Goal: Task Accomplishment & Management: Manage account settings

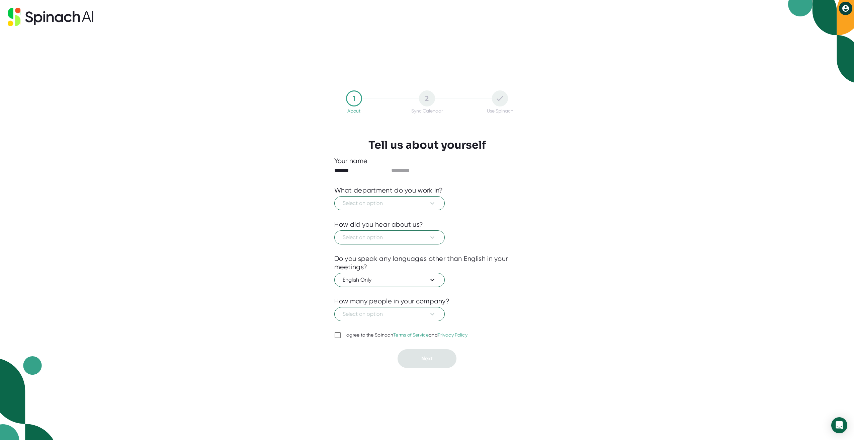
type input "*******"
type input "*********"
click at [392, 202] on span "Select an option" at bounding box center [390, 203] width 94 height 8
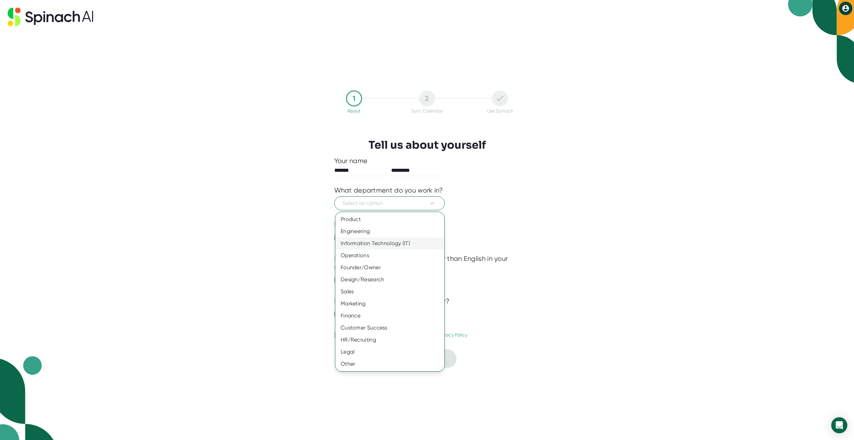
click at [363, 246] on div "Information Technology (IT)" at bounding box center [389, 243] width 109 height 12
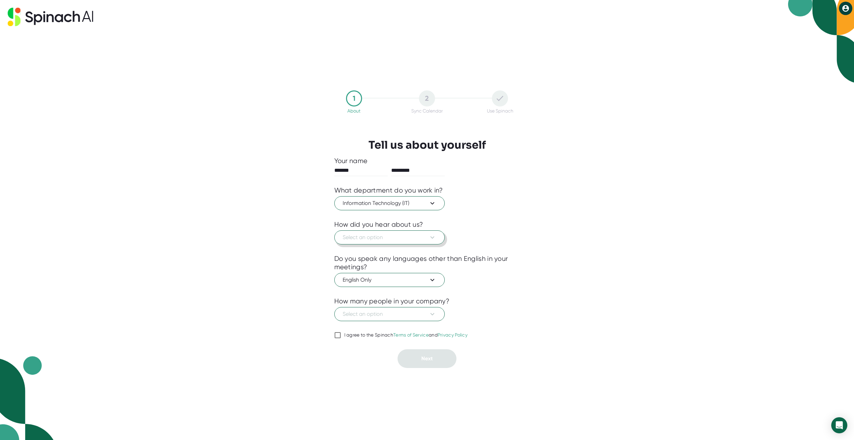
click at [367, 233] on span "Select an option" at bounding box center [390, 237] width 94 height 8
click at [347, 351] on div "Other" at bounding box center [389, 350] width 109 height 12
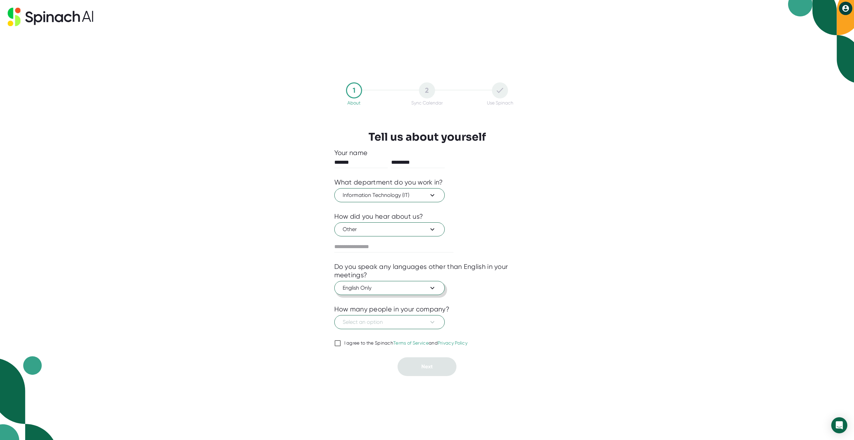
click at [366, 289] on span "English Only" at bounding box center [390, 288] width 94 height 8
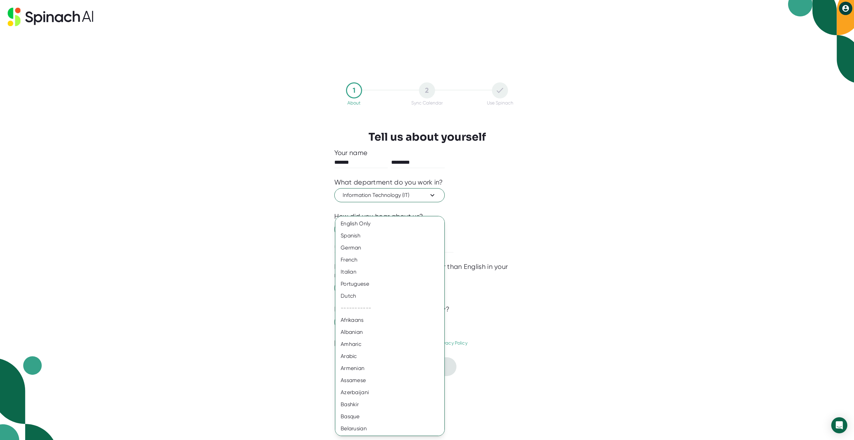
click at [565, 278] on div at bounding box center [427, 220] width 854 height 440
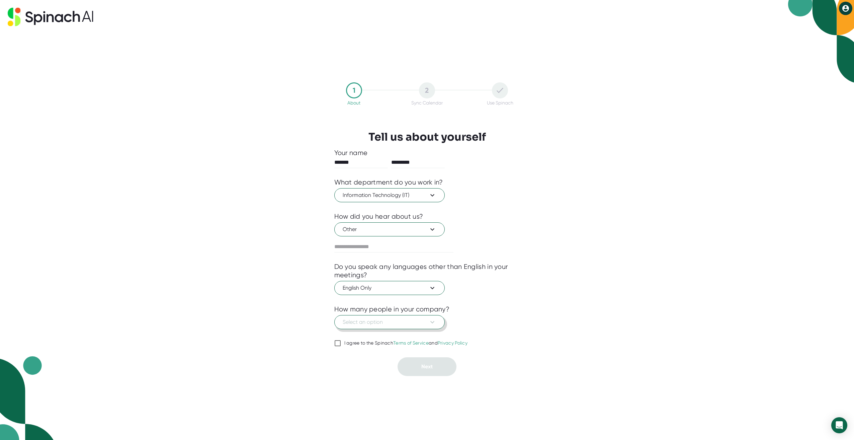
click at [367, 321] on span "Select an option" at bounding box center [390, 322] width 94 height 8
click at [366, 385] on div "501-1000" at bounding box center [389, 386] width 109 height 12
click at [338, 343] on input "I agree to the Spinach Terms of Service and Privacy Policy" at bounding box center [337, 343] width 7 height 8
checkbox input "true"
click at [428, 372] on button "Next" at bounding box center [427, 366] width 59 height 19
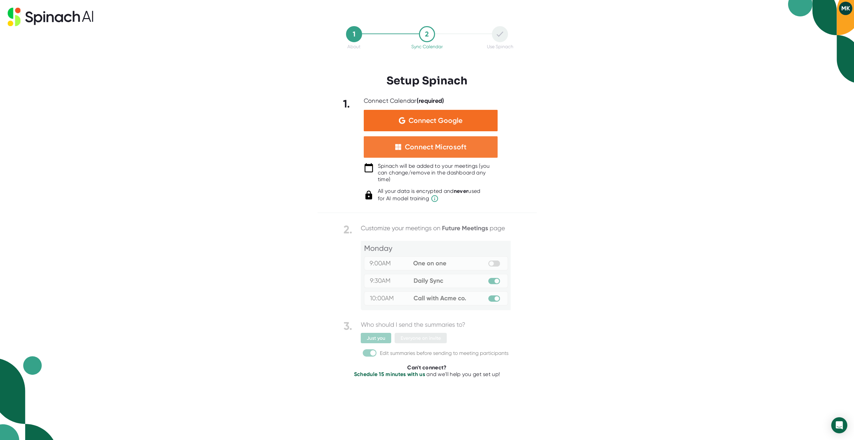
click at [448, 145] on div "Connect Microsoft" at bounding box center [436, 147] width 62 height 9
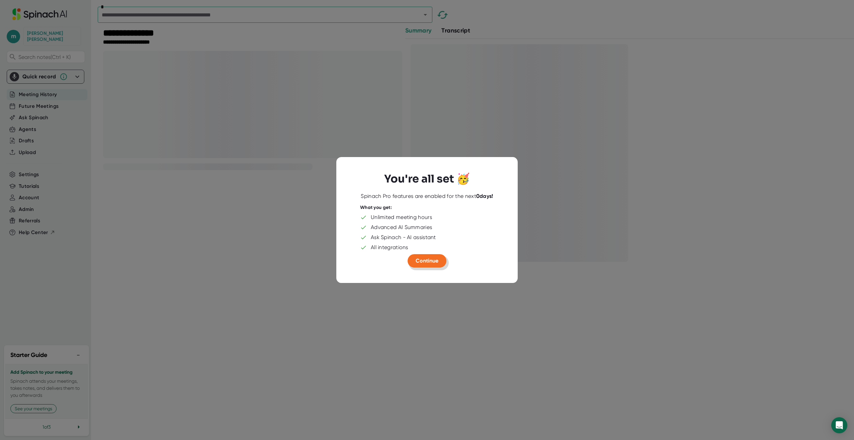
click at [436, 258] on span "Continue" at bounding box center [427, 260] width 23 height 6
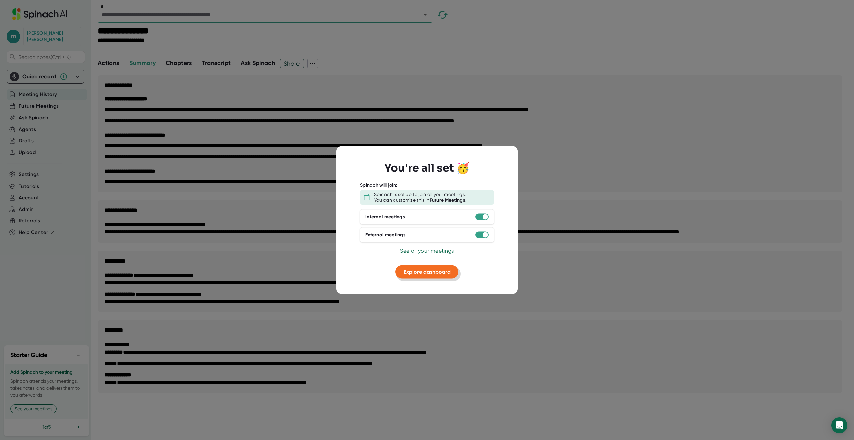
click at [427, 272] on span "Explore dashboard" at bounding box center [427, 271] width 47 height 6
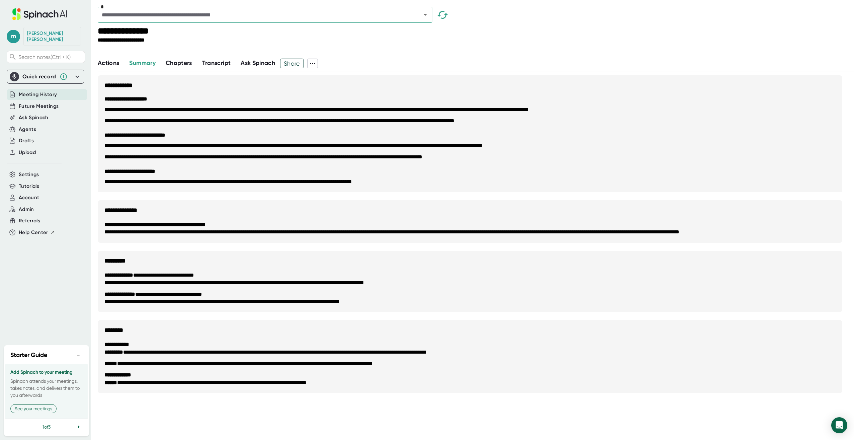
click at [110, 63] on span "Actions" at bounding box center [108, 62] width 21 height 7
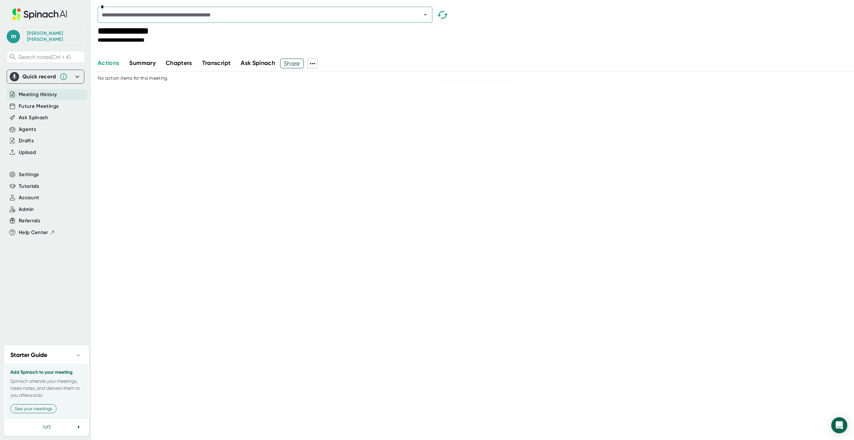
click at [144, 64] on span "Summary" at bounding box center [142, 62] width 26 height 7
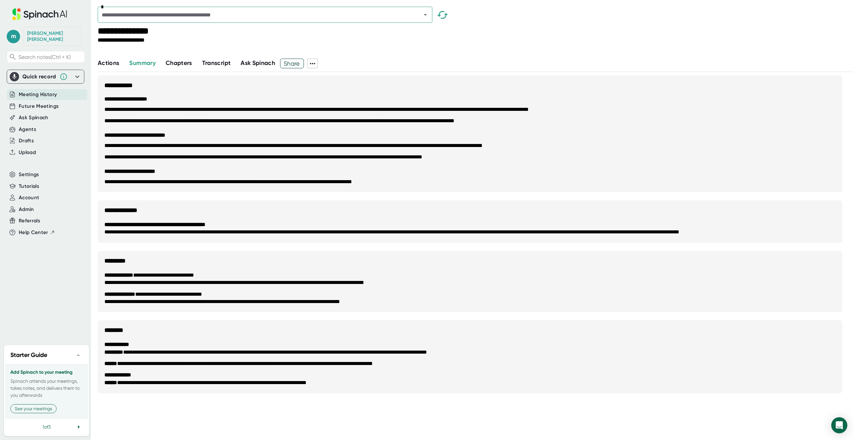
click at [173, 63] on span "Chapters" at bounding box center [179, 62] width 26 height 7
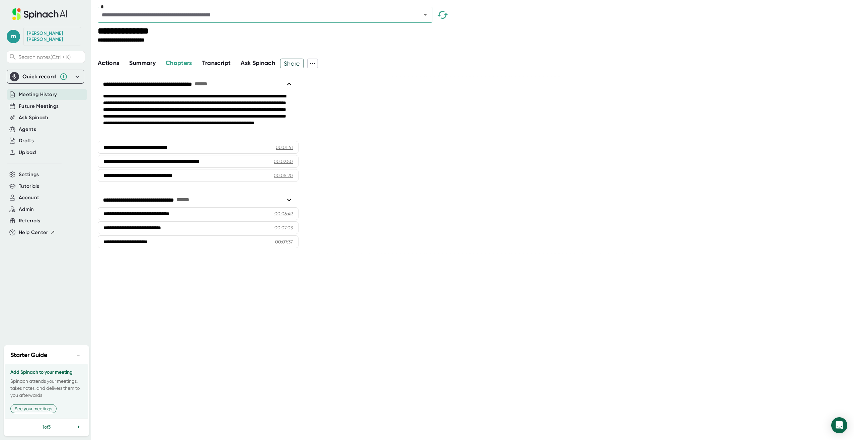
click at [221, 66] on span "Transcript" at bounding box center [216, 62] width 29 height 7
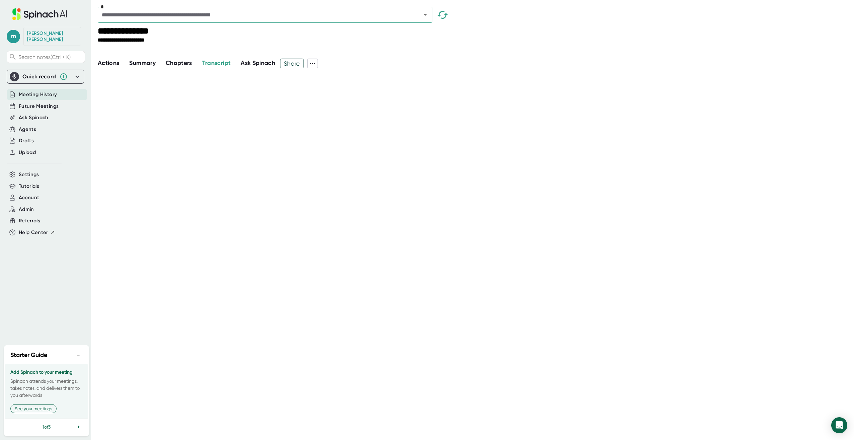
click at [33, 91] on span "Meeting History" at bounding box center [38, 95] width 38 height 8
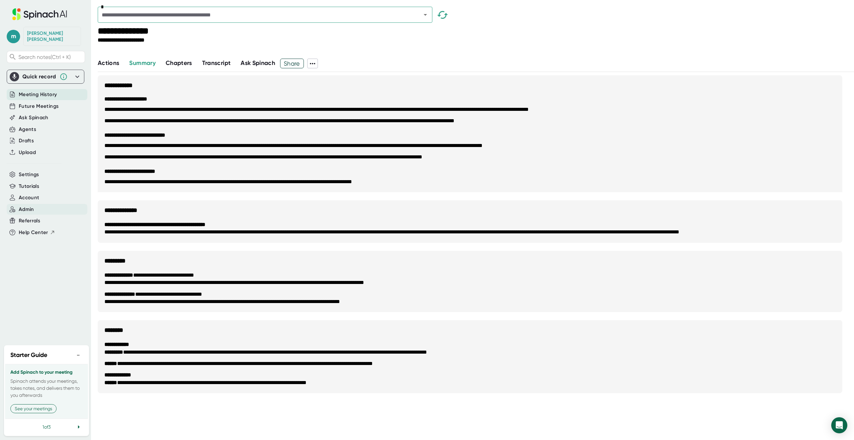
click at [26, 206] on span "Admin" at bounding box center [26, 210] width 15 height 8
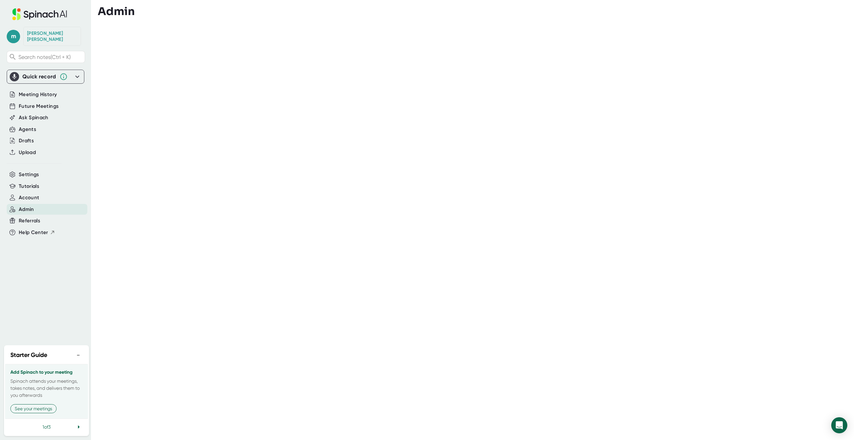
click at [19, 206] on button "Admin" at bounding box center [26, 210] width 15 height 8
click at [732, 27] on div at bounding box center [476, 23] width 757 height 10
click at [34, 171] on span "Settings" at bounding box center [29, 175] width 20 height 8
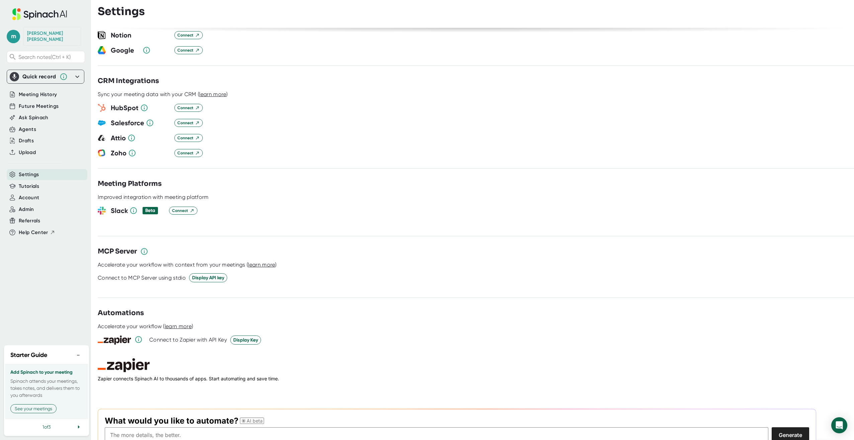
scroll to position [670, 0]
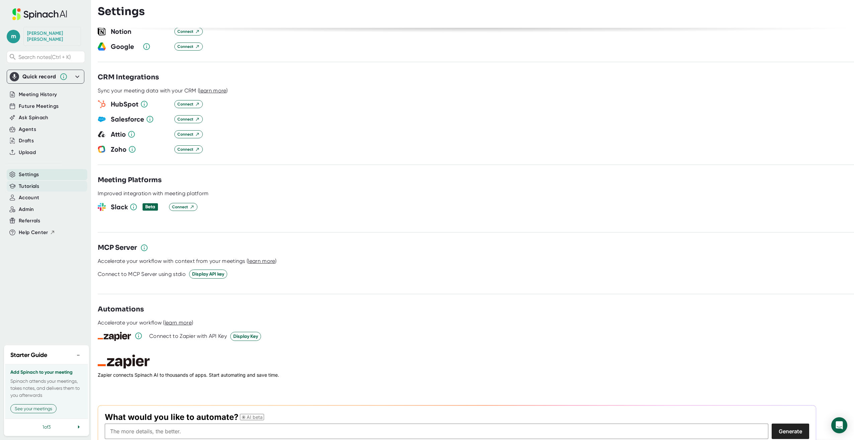
click at [26, 182] on span "Tutorials" at bounding box center [29, 186] width 20 height 8
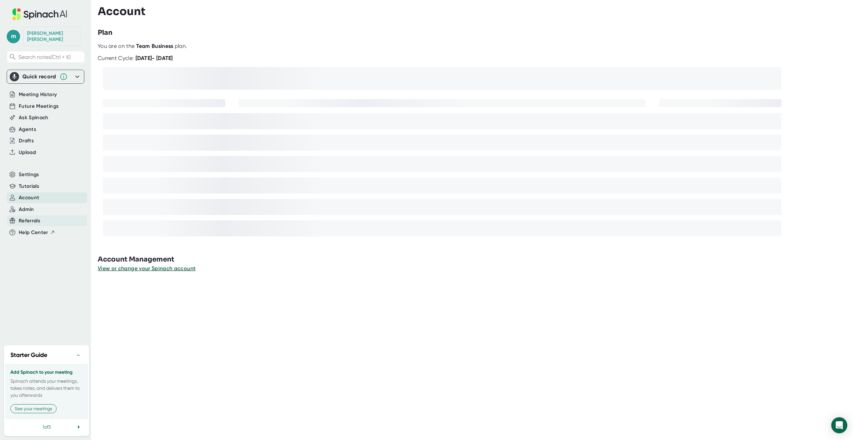
click at [33, 217] on span "Referrals" at bounding box center [29, 221] width 21 height 8
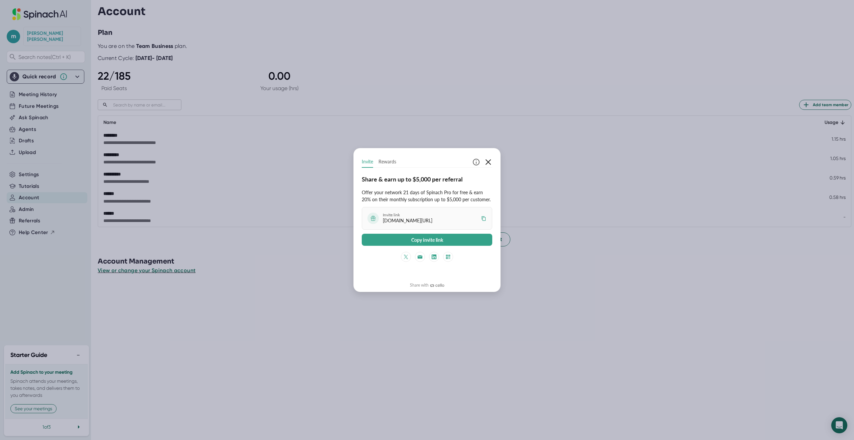
click at [492, 158] on icon "button" at bounding box center [488, 162] width 8 height 8
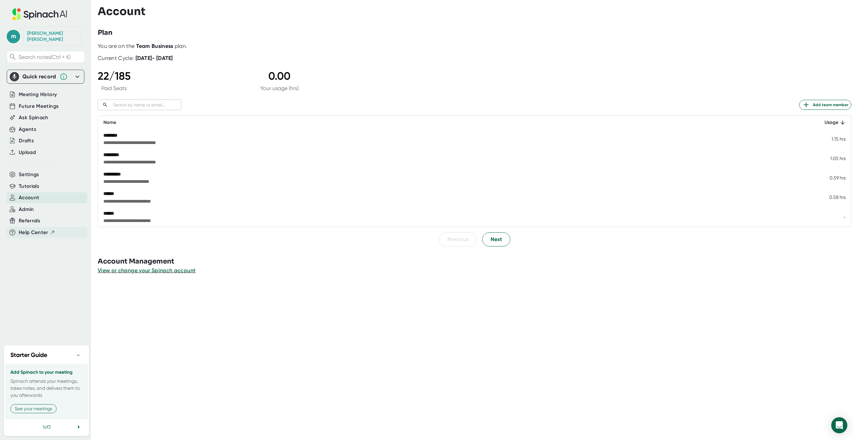
click at [36, 229] on span "Help Center" at bounding box center [33, 233] width 29 height 8
